Goal: Task Accomplishment & Management: Complete application form

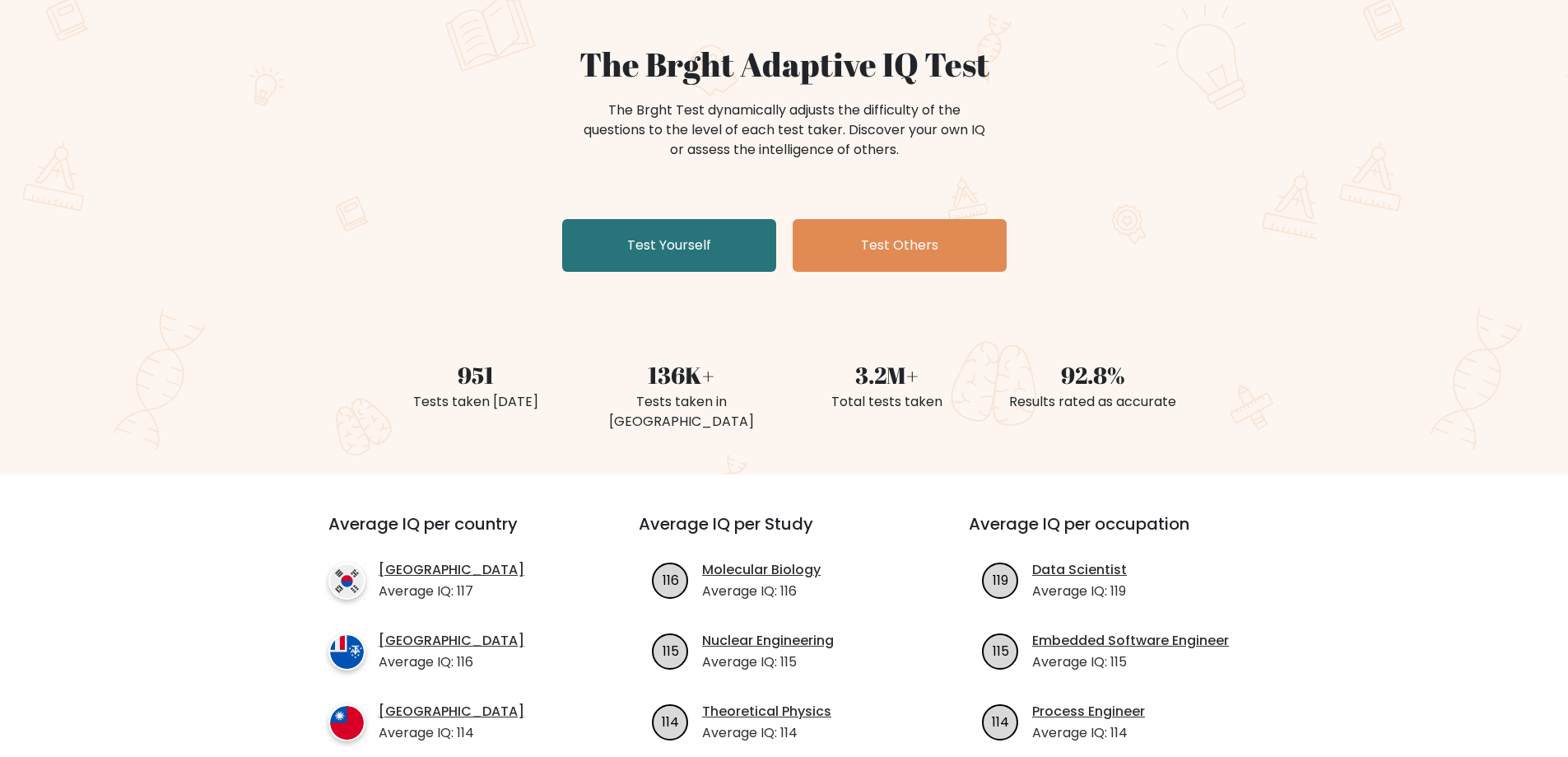
scroll to position [164, 0]
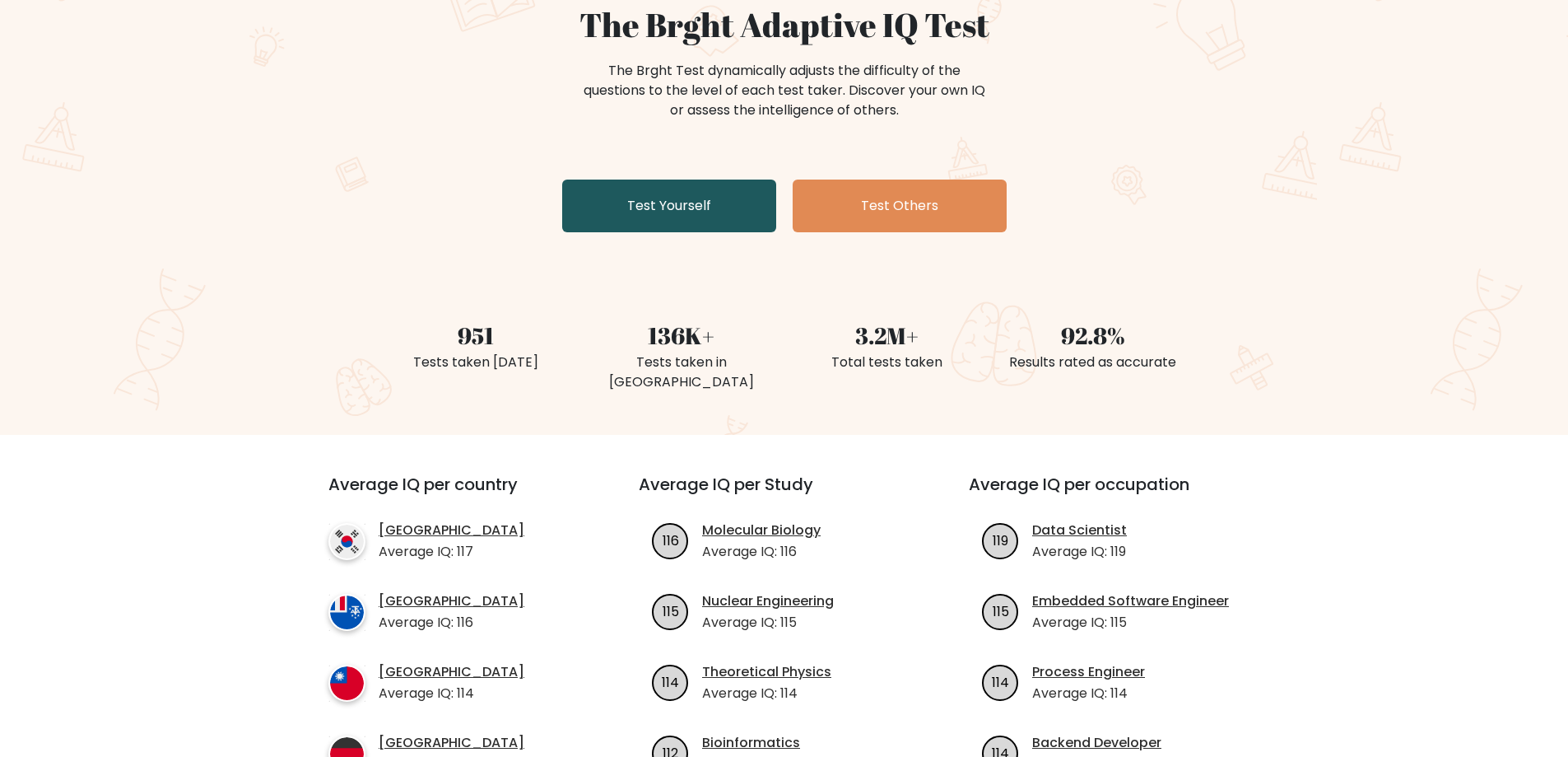
click at [625, 218] on link "Test Yourself" at bounding box center [669, 206] width 214 height 53
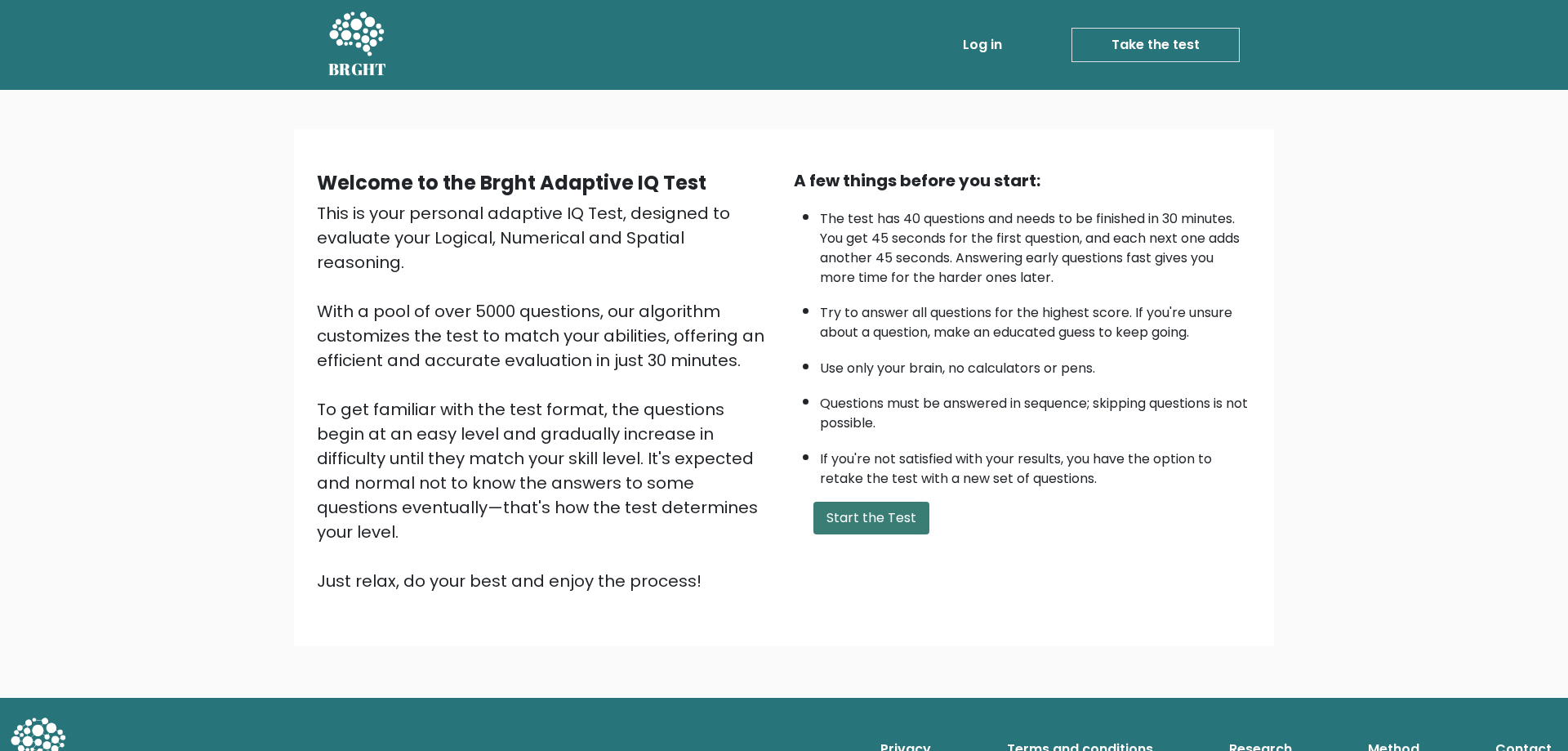
click at [852, 518] on button "Start the Test" at bounding box center [872, 518] width 116 height 33
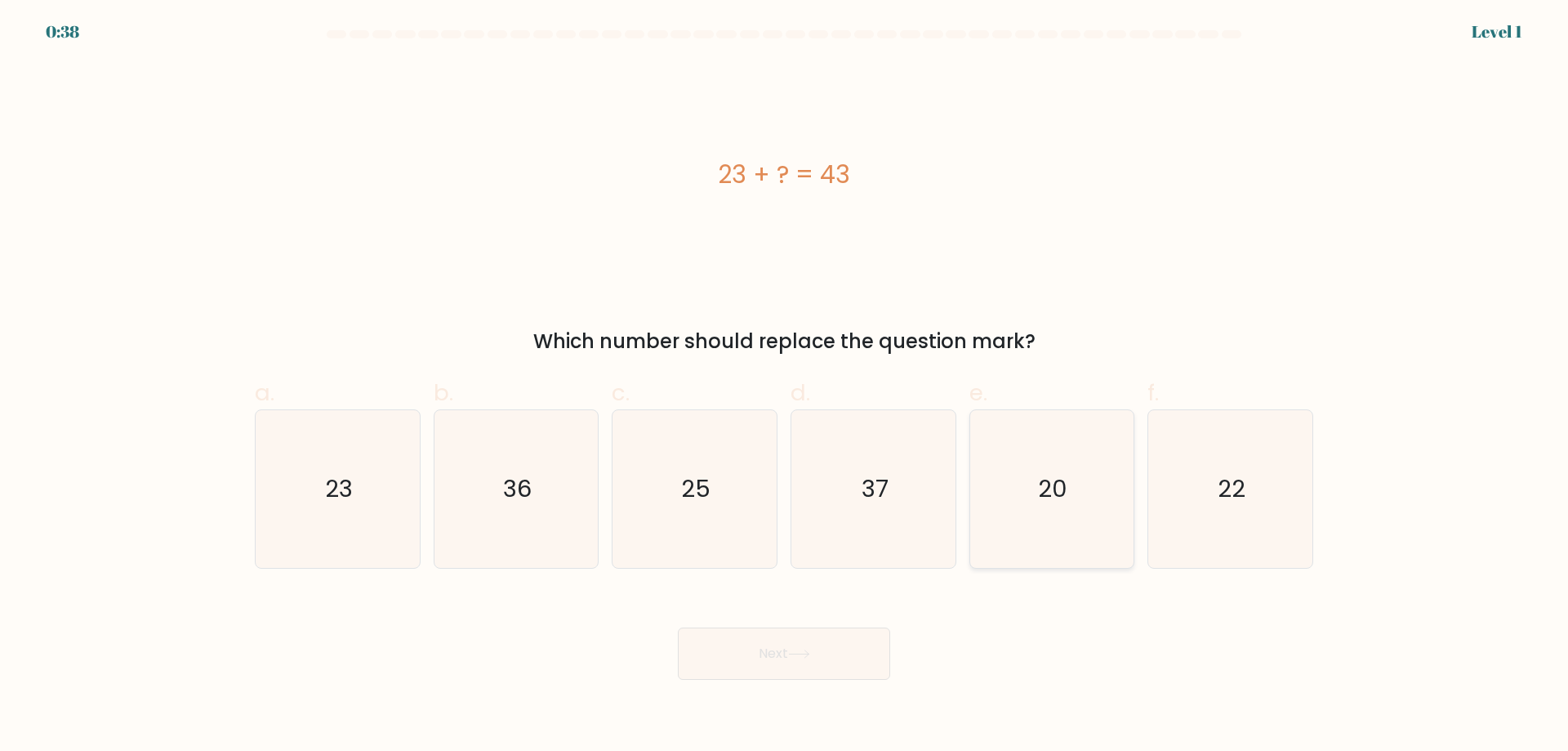
click at [1040, 490] on text "20" at bounding box center [1053, 488] width 29 height 33
click at [784, 386] on input "e. 20" at bounding box center [784, 381] width 1 height 10
radio input "true"
click at [844, 650] on button "Next" at bounding box center [784, 653] width 213 height 53
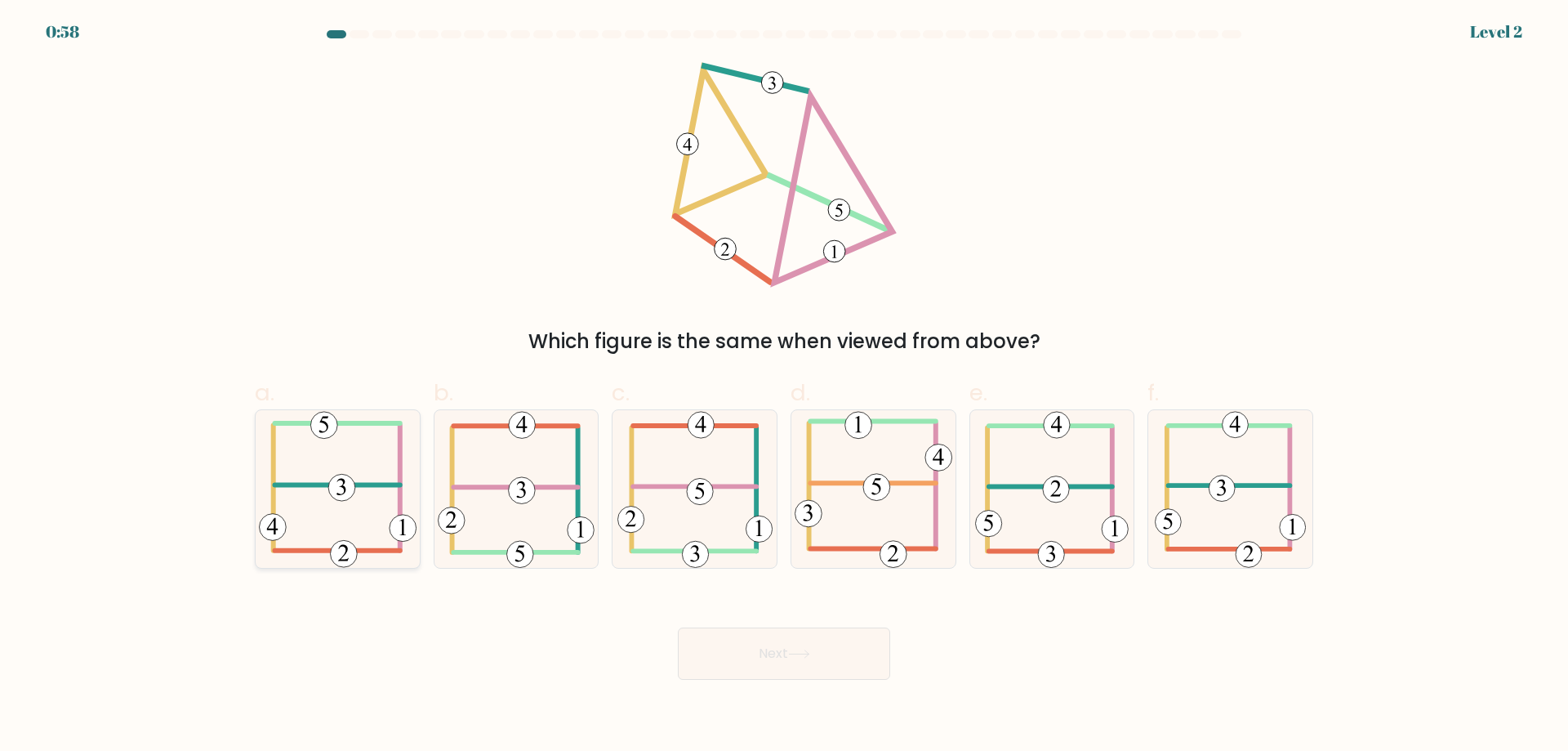
click at [345, 498] on 473 at bounding box center [341, 488] width 27 height 27
click at [784, 386] on input "a." at bounding box center [784, 381] width 1 height 10
radio input "true"
click at [786, 648] on button "Next" at bounding box center [784, 653] width 213 height 53
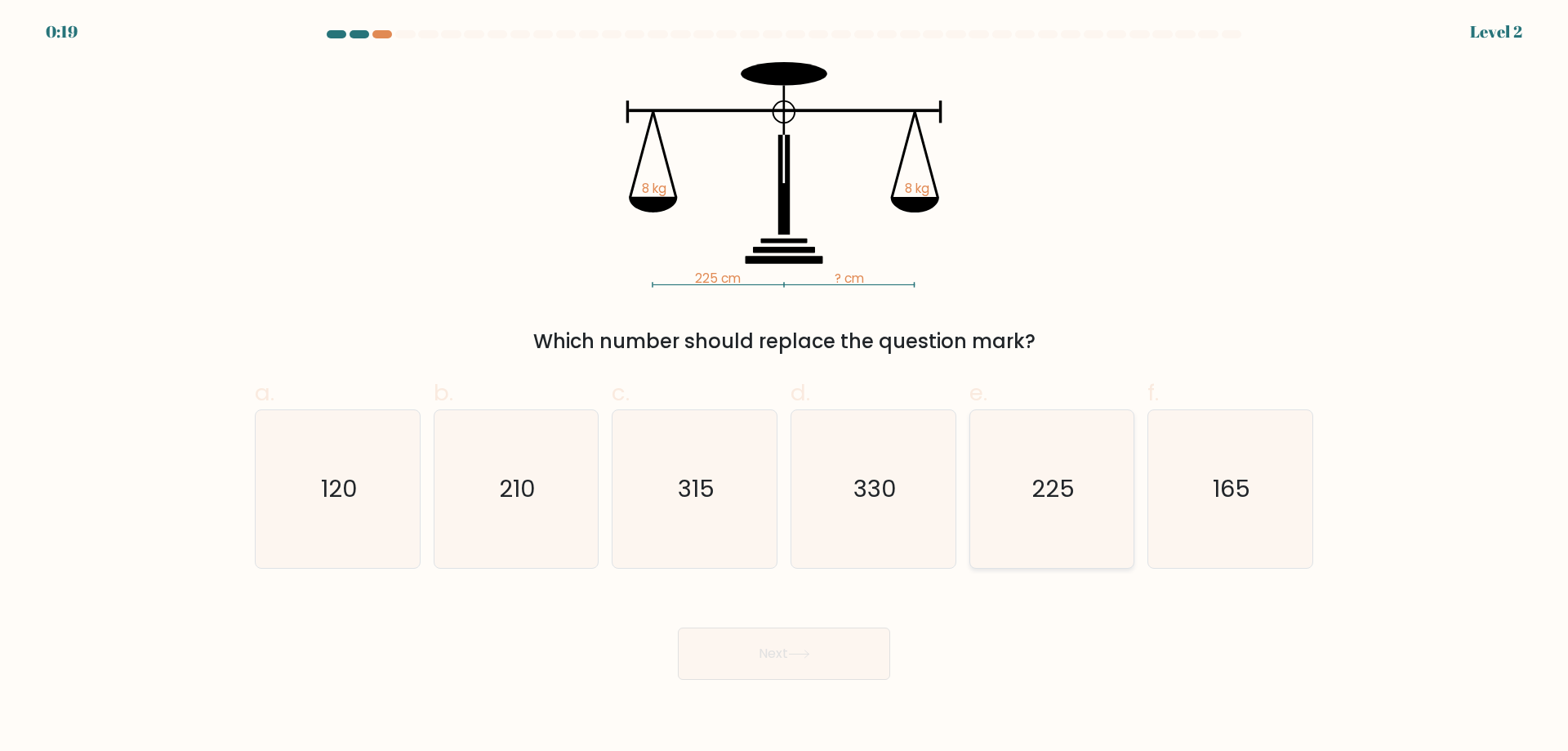
click at [1090, 498] on icon "225" at bounding box center [1052, 488] width 157 height 158
click at [784, 386] on input "e. 225" at bounding box center [784, 381] width 1 height 10
radio input "true"
click at [808, 651] on icon at bounding box center [799, 654] width 22 height 9
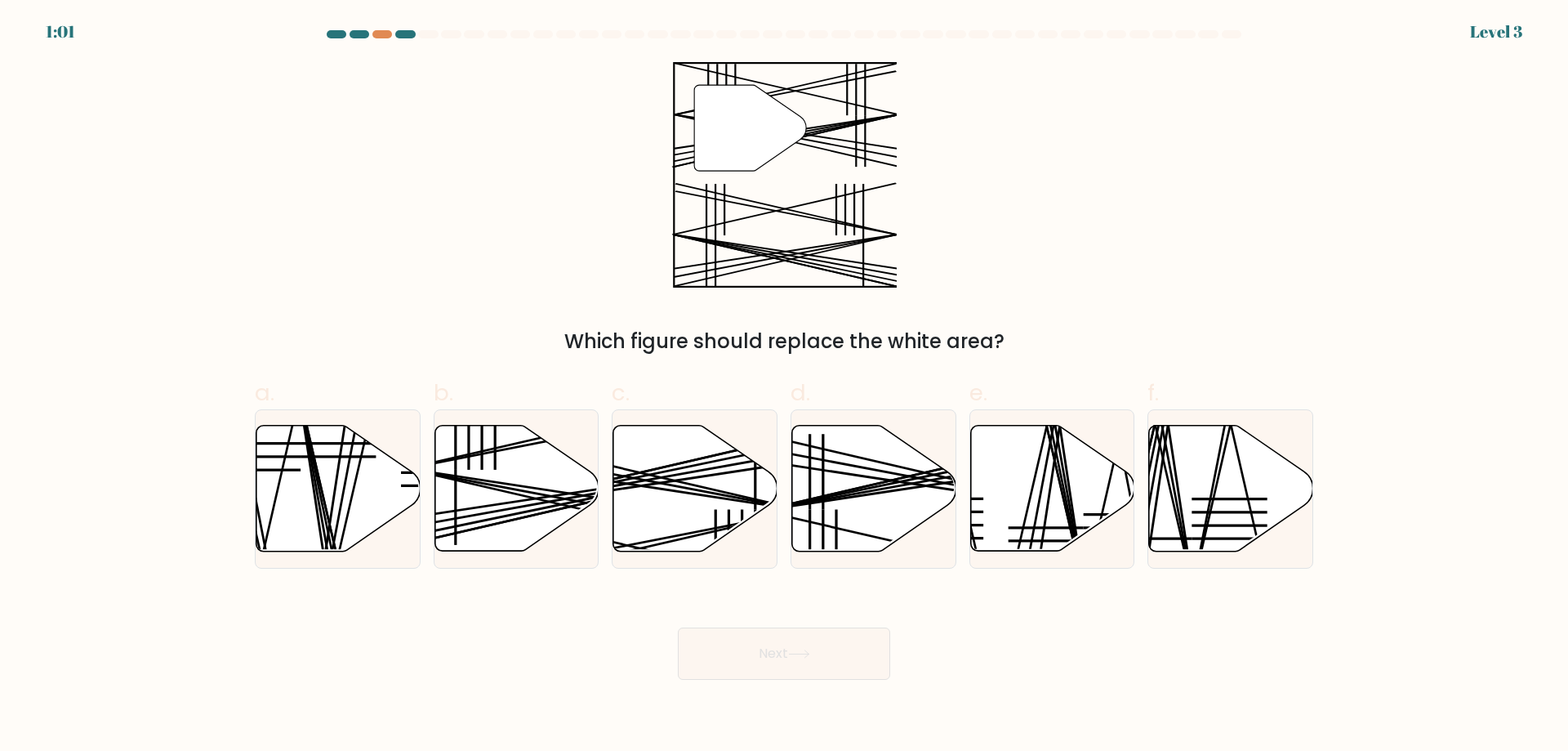
drag, startPoint x: 808, startPoint y: 651, endPoint x: 933, endPoint y: 650, distance: 125.0
click at [933, 650] on div "Next" at bounding box center [784, 634] width 1078 height 92
click at [527, 512] on line at bounding box center [569, 503] width 327 height 68
click at [784, 386] on input "b." at bounding box center [784, 381] width 1 height 10
radio input "true"
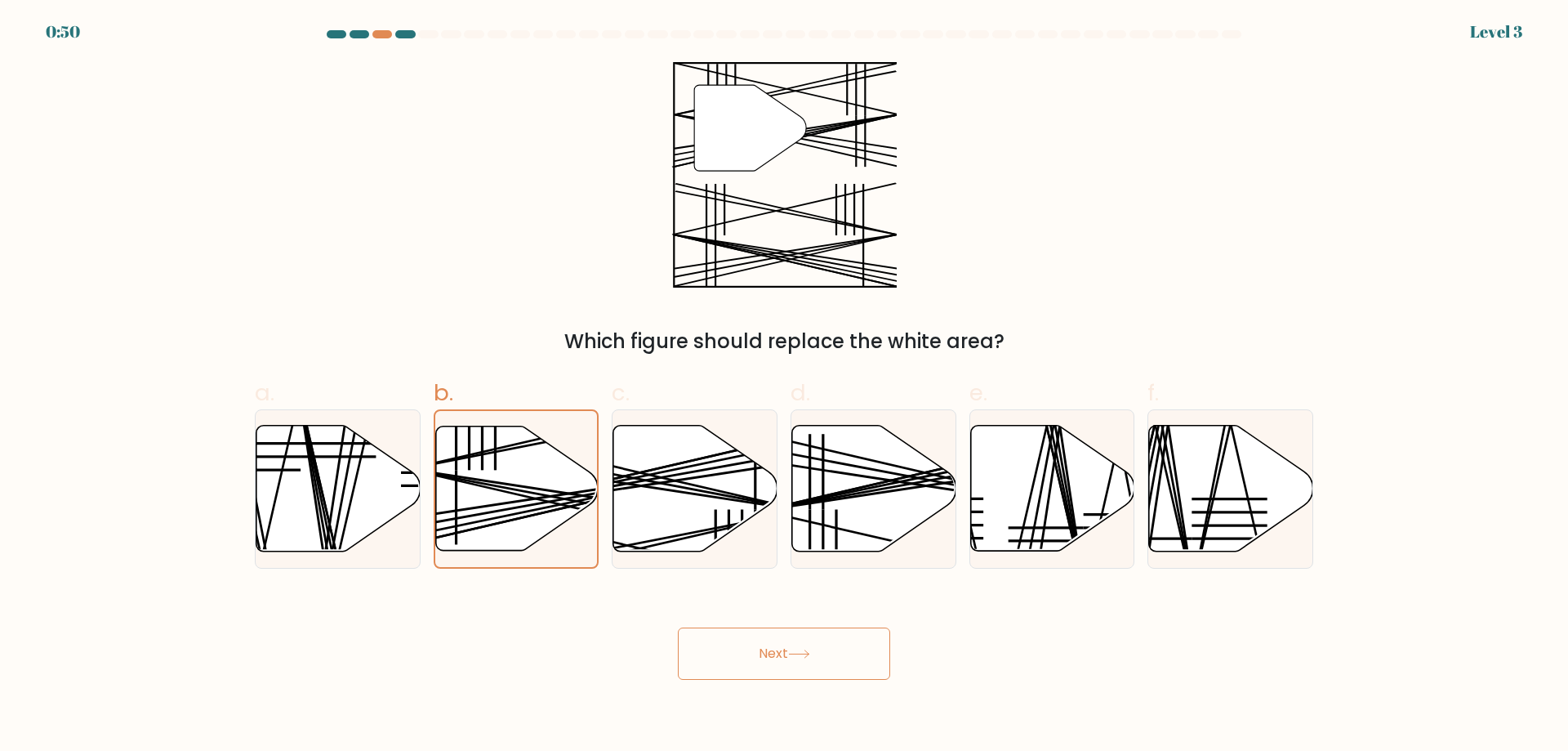
click at [811, 645] on button "Next" at bounding box center [784, 653] width 213 height 53
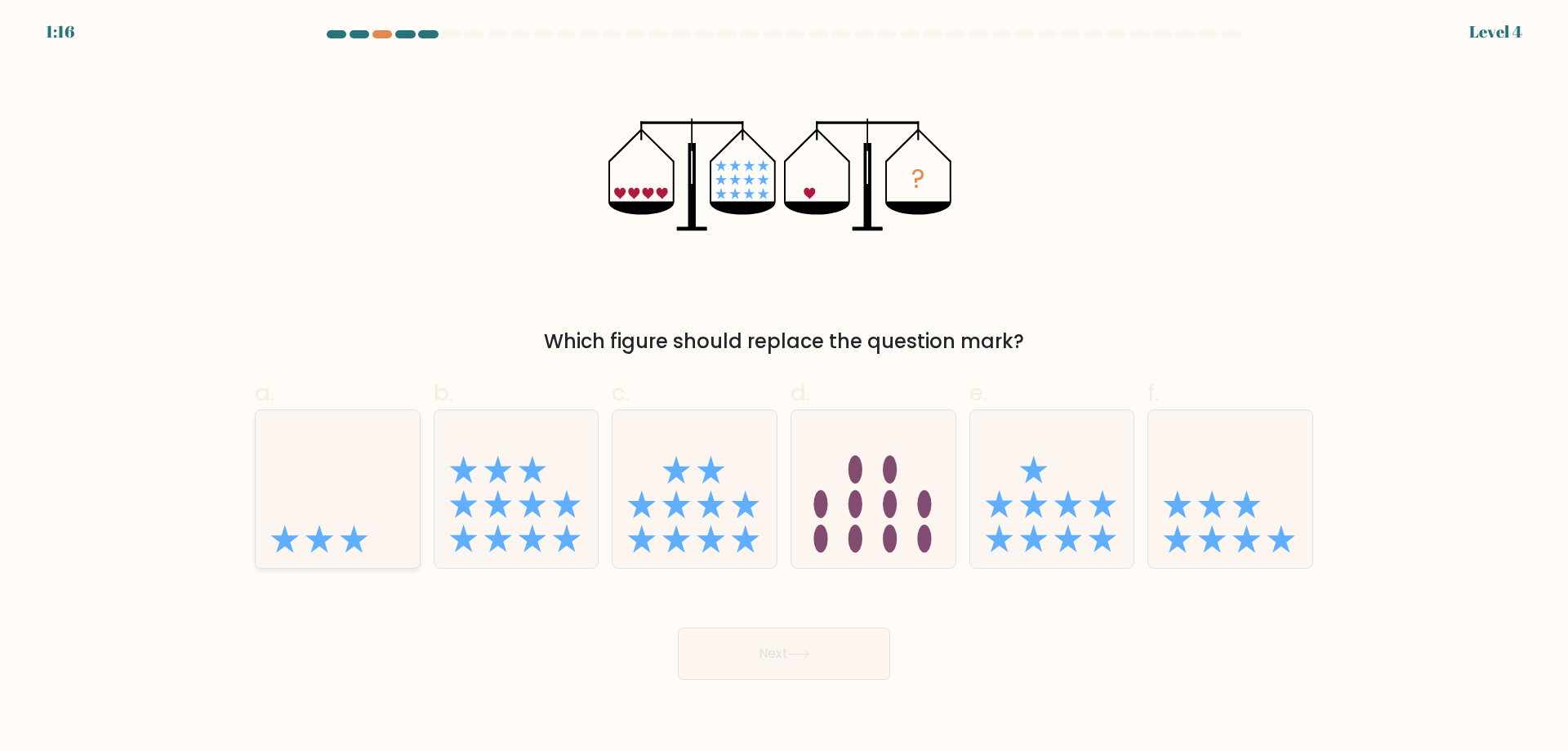
click at [396, 485] on icon at bounding box center [337, 488] width 164 height 136
click at [784, 386] on input "a." at bounding box center [784, 381] width 1 height 10
radio input "true"
click at [808, 653] on icon at bounding box center [799, 654] width 22 height 9
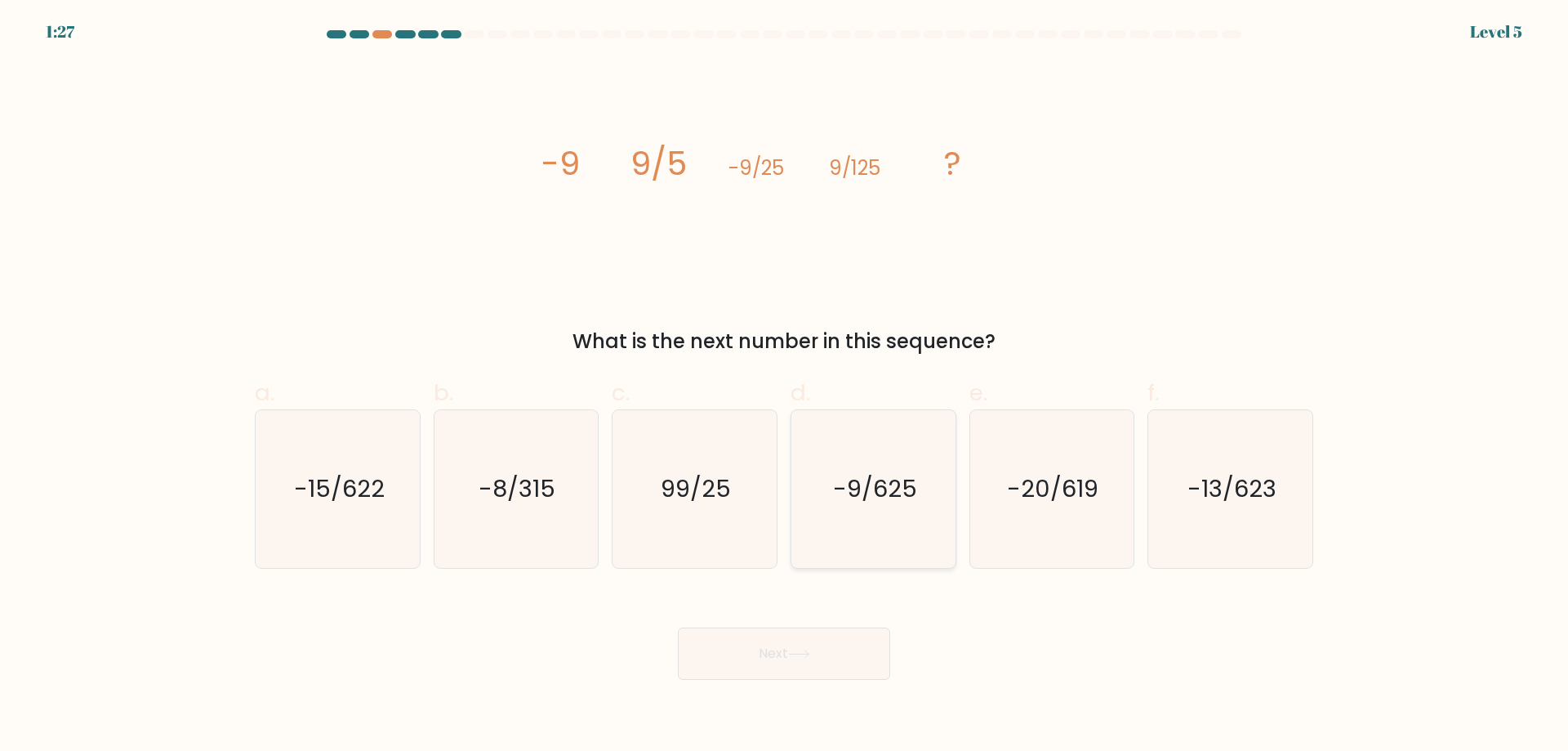
click at [877, 513] on icon "-9/625" at bounding box center [874, 488] width 157 height 158
click at [784, 386] on input "d. -9/625" at bounding box center [784, 381] width 1 height 10
radio input "true"
click at [821, 651] on button "Next" at bounding box center [784, 653] width 213 height 53
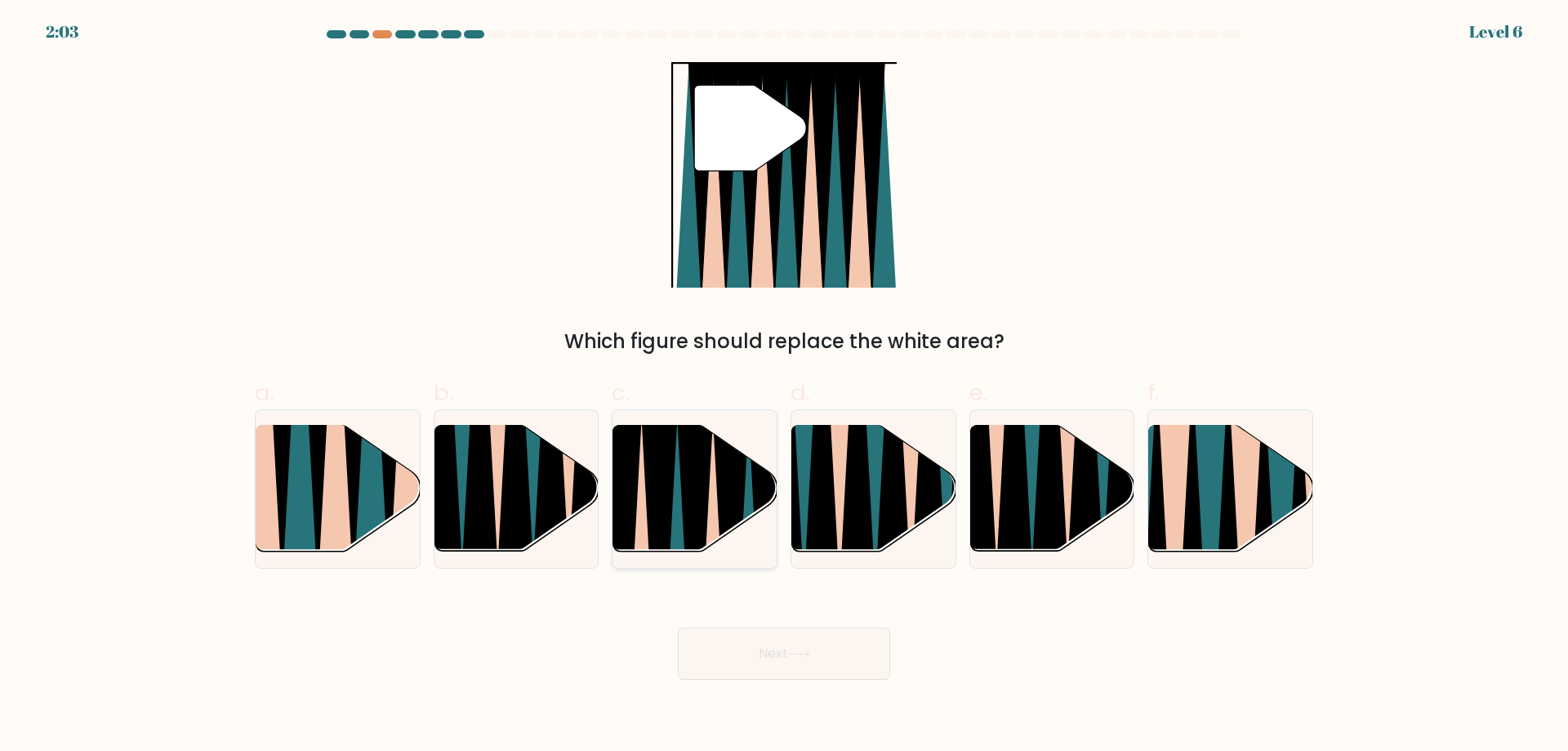
click at [693, 537] on icon at bounding box center [694, 558] width 37 height 328
click at [784, 386] on input "c." at bounding box center [784, 381] width 1 height 10
radio input "true"
click at [740, 651] on button "Next" at bounding box center [784, 653] width 213 height 53
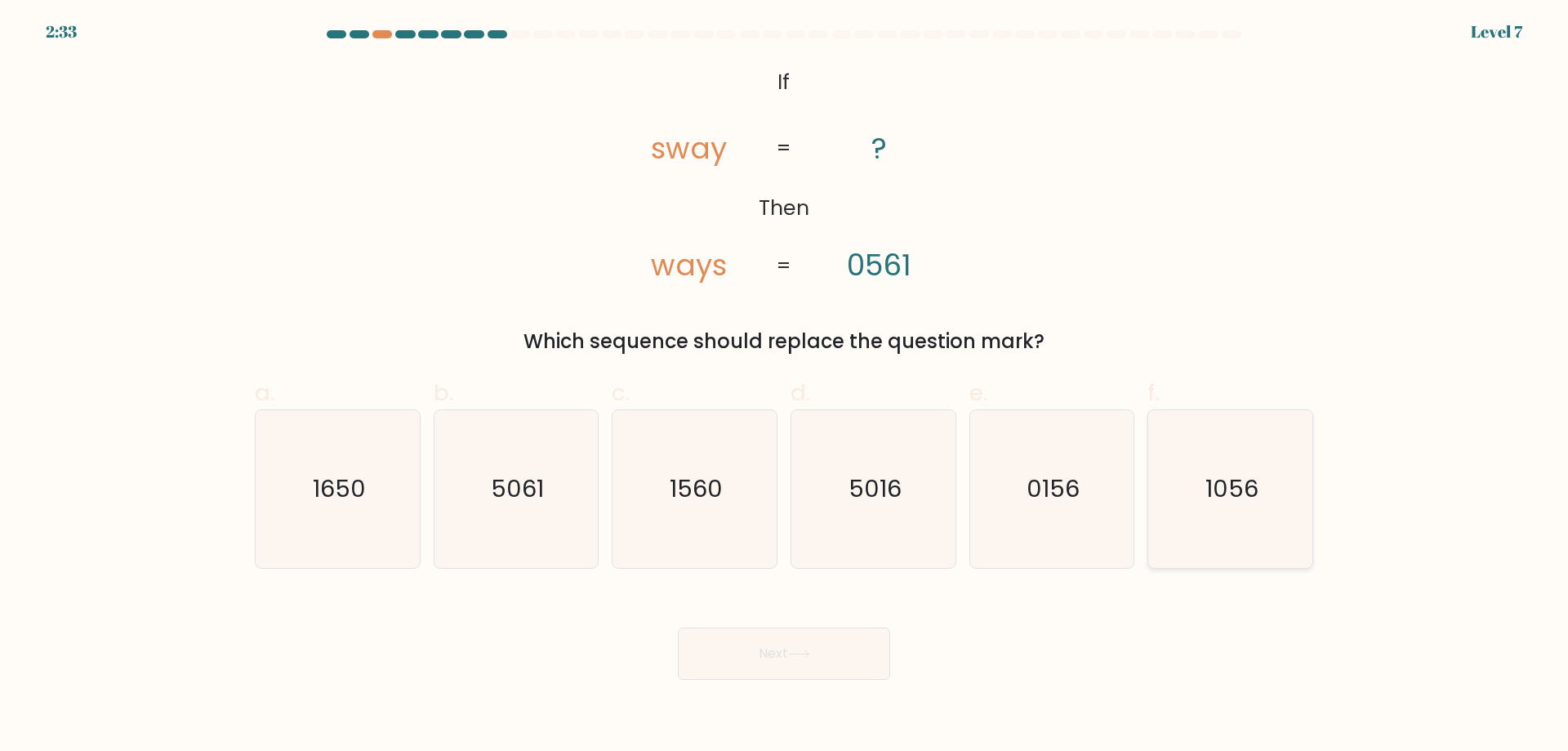
click at [1227, 507] on icon "1056" at bounding box center [1230, 488] width 157 height 158
click at [784, 386] on input "f. 1056" at bounding box center [784, 381] width 1 height 10
radio input "true"
click at [824, 662] on button "Next" at bounding box center [784, 653] width 213 height 53
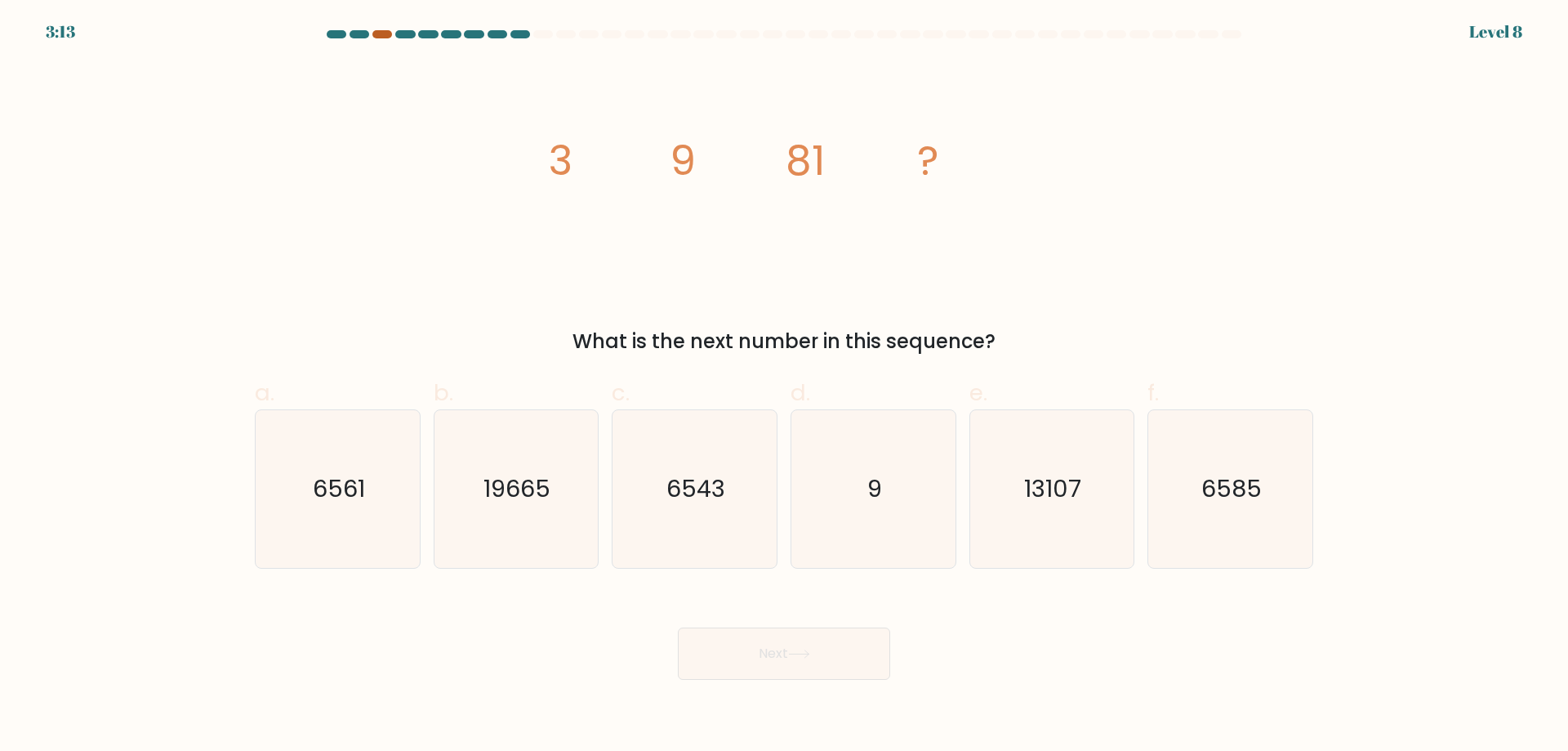
click at [389, 37] on div at bounding box center [381, 34] width 20 height 8
click at [334, 510] on icon "6561" at bounding box center [337, 488] width 157 height 158
click at [784, 386] on input "a. 6561" at bounding box center [784, 381] width 1 height 10
radio input "true"
click at [802, 662] on button "Next" at bounding box center [784, 653] width 213 height 53
